Goal: Task Accomplishment & Management: Manage account settings

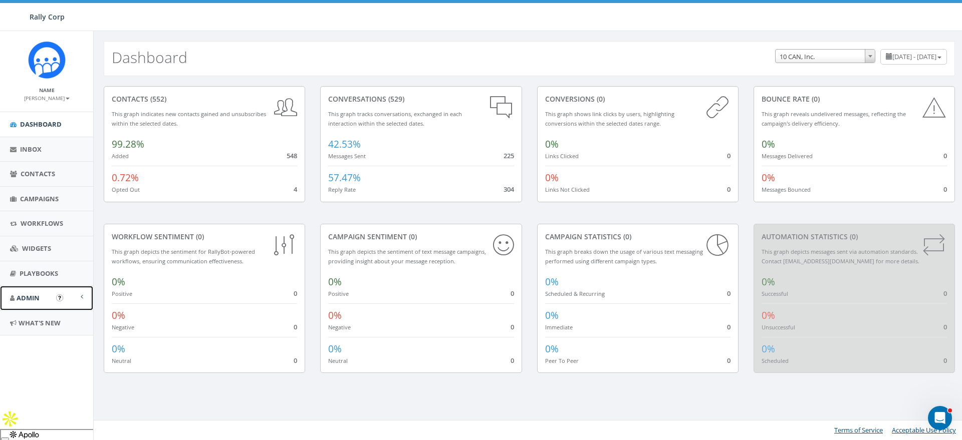
click at [30, 295] on span "Admin" at bounding box center [28, 298] width 23 height 9
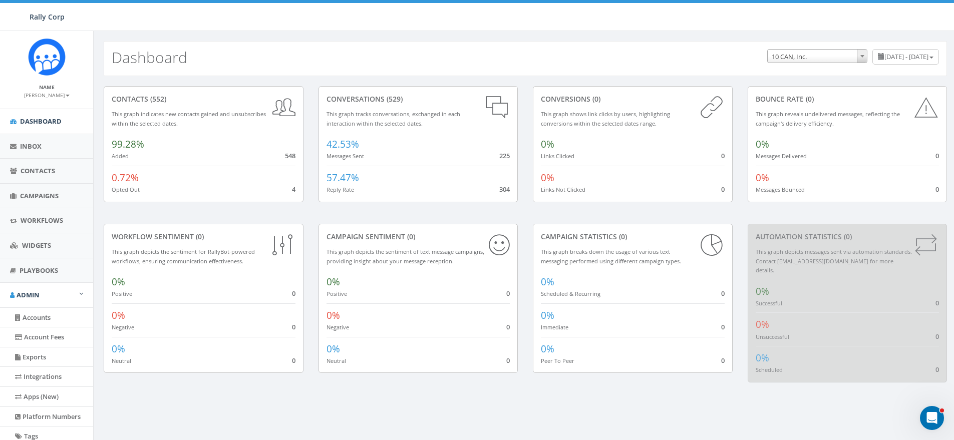
scroll to position [4, 0]
click at [56, 91] on small "[PERSON_NAME]" at bounding box center [47, 94] width 46 height 7
click at [42, 120] on link "Sign Out" at bounding box center [50, 122] width 79 height 13
